Goal: Navigation & Orientation: Find specific page/section

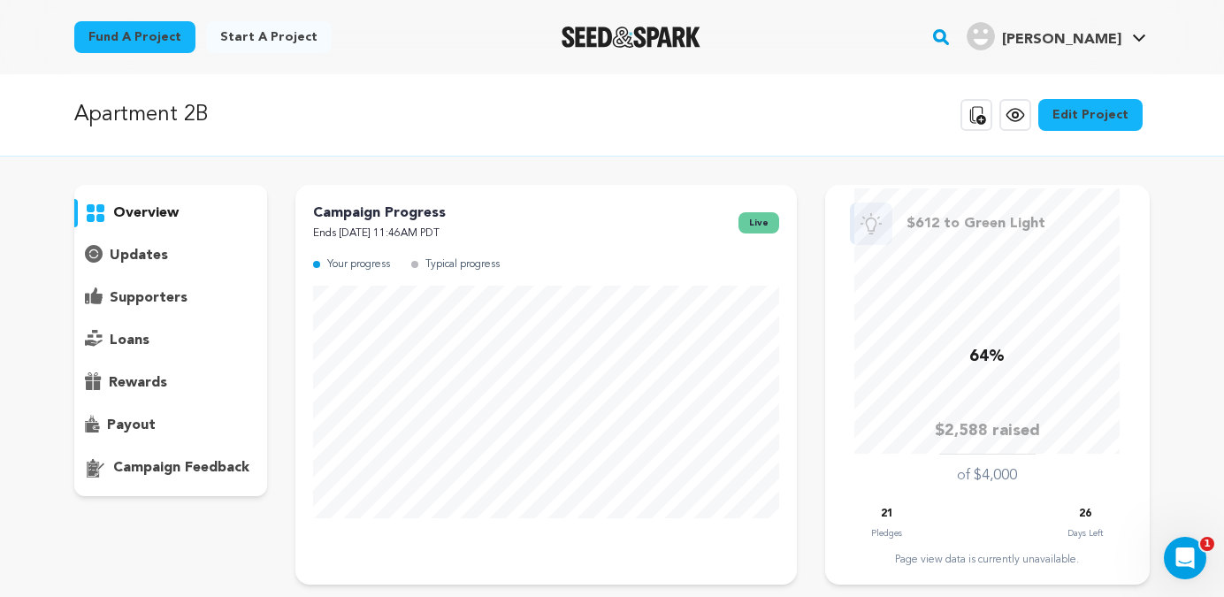
click at [1023, 110] on icon at bounding box center [1014, 115] width 17 height 12
